Goal: Check status: Check status

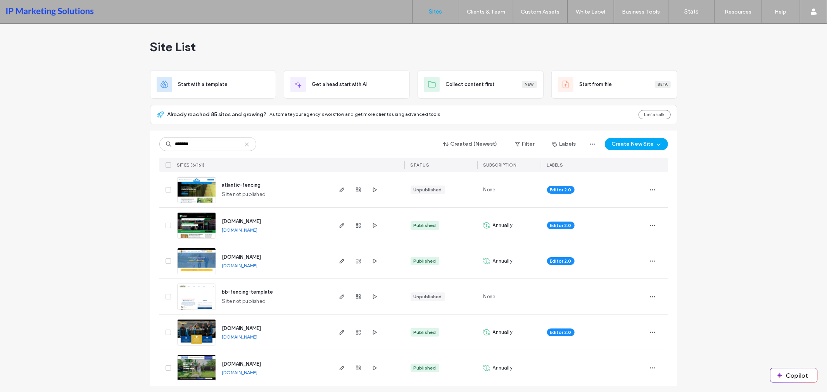
type input "*******"
click at [192, 364] on img at bounding box center [197, 382] width 38 height 53
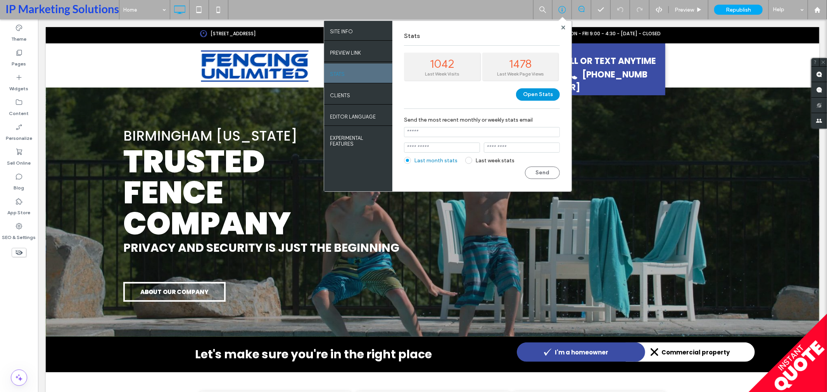
click at [540, 93] on button "Open Stats" at bounding box center [538, 94] width 44 height 12
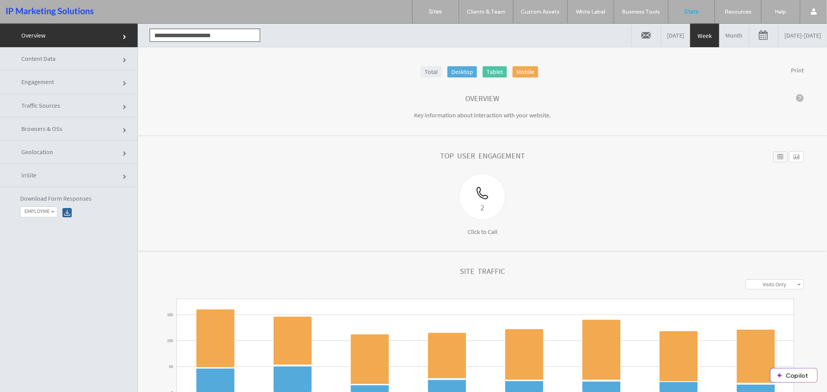
click at [779, 36] on link "08/08/2025 - 08/15/2025" at bounding box center [803, 34] width 48 height 23
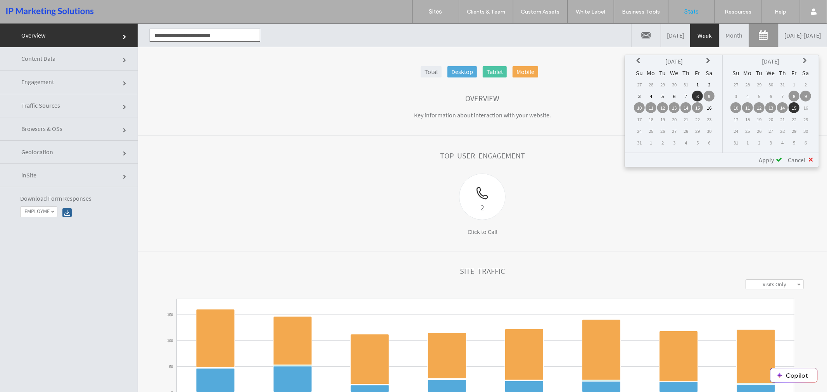
drag, startPoint x: 795, startPoint y: 83, endPoint x: 795, endPoint y: 95, distance: 11.3
click at [795, 84] on td "1" at bounding box center [794, 84] width 11 height 11
click at [794, 82] on td "1" at bounding box center [794, 84] width 11 height 11
click at [700, 81] on td "1" at bounding box center [697, 84] width 11 height 11
click at [720, 36] on link "Month" at bounding box center [734, 34] width 29 height 23
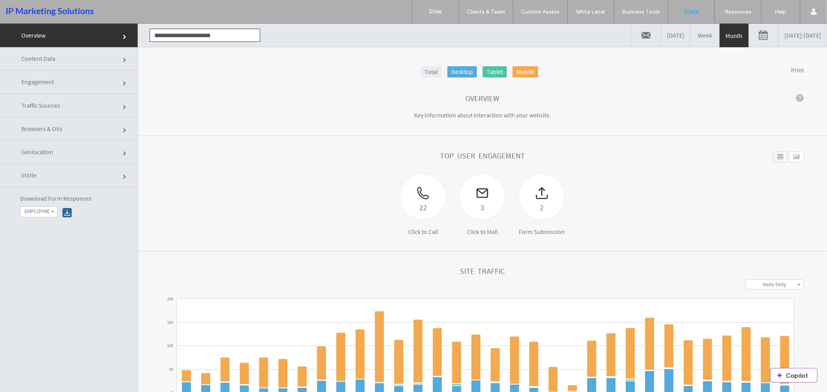
click at [779, 37] on link "07/15/2025 - 08/15/2025" at bounding box center [803, 34] width 48 height 23
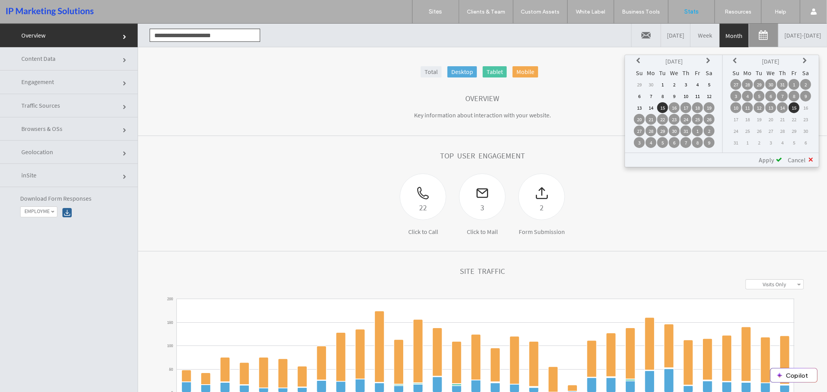
click at [795, 83] on td "1" at bounding box center [794, 84] width 11 height 11
click at [709, 59] on icon at bounding box center [709, 60] width 6 height 6
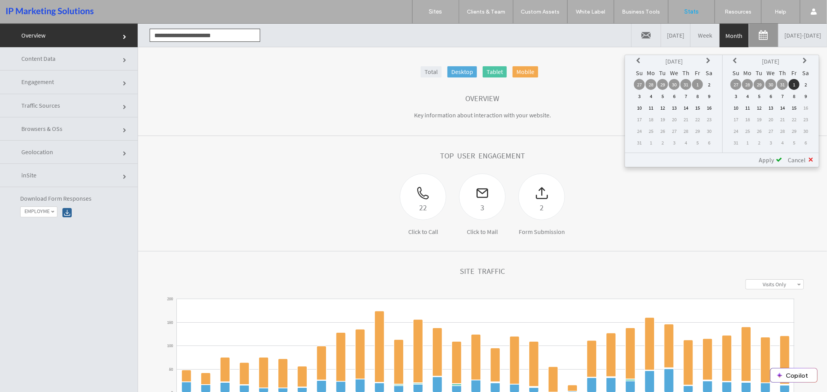
click at [701, 81] on td "1" at bounding box center [697, 84] width 11 height 11
click at [794, 104] on td "15" at bounding box center [794, 107] width 11 height 11
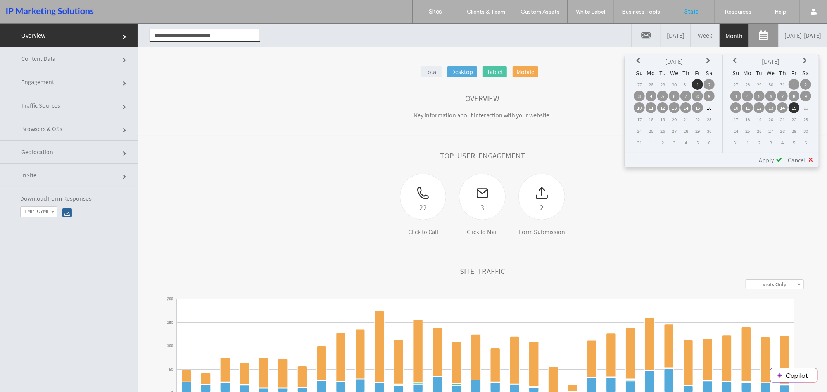
click at [762, 157] on span "Apply" at bounding box center [766, 160] width 15 height 8
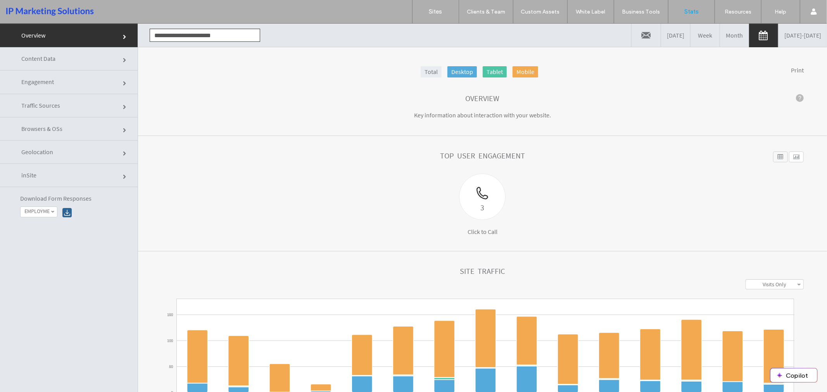
click at [779, 36] on link "08/01/2025 - 08/15/2025" at bounding box center [803, 34] width 48 height 23
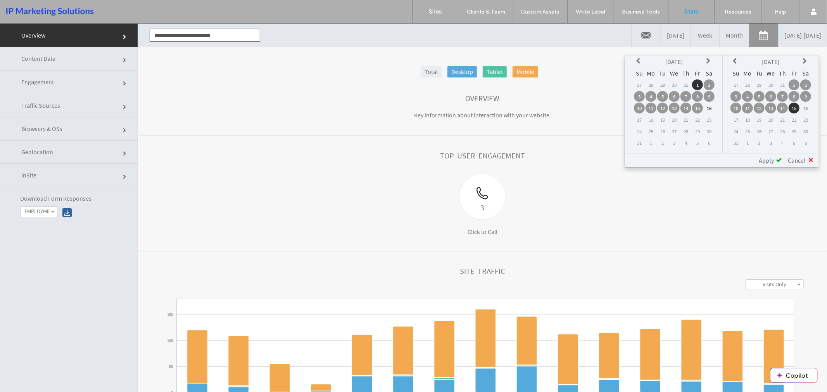
click at [640, 59] on th at bounding box center [639, 61] width 11 height 11
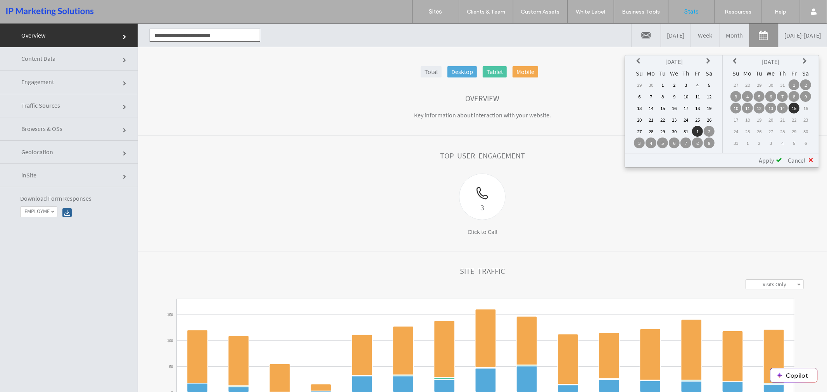
click at [666, 83] on td "1" at bounding box center [662, 84] width 11 height 11
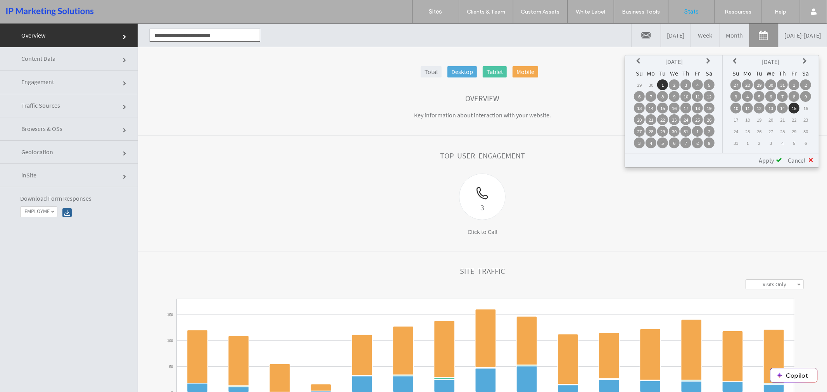
click at [738, 58] on icon at bounding box center [736, 61] width 6 height 6
click at [784, 128] on td "31" at bounding box center [782, 131] width 11 height 11
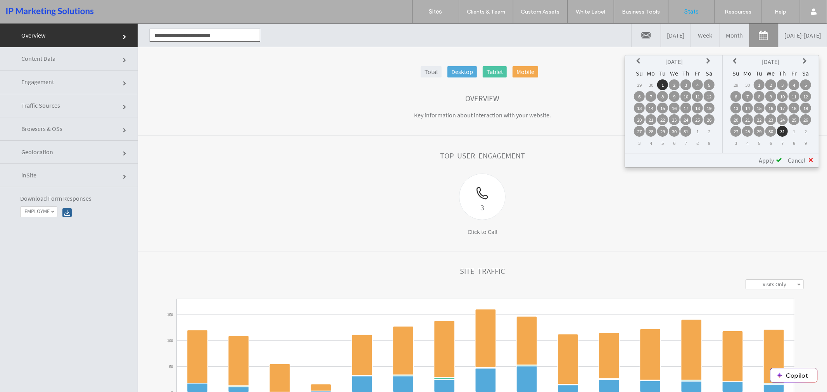
click at [772, 156] on span "Apply" at bounding box center [766, 160] width 15 height 8
